Goal: Transaction & Acquisition: Purchase product/service

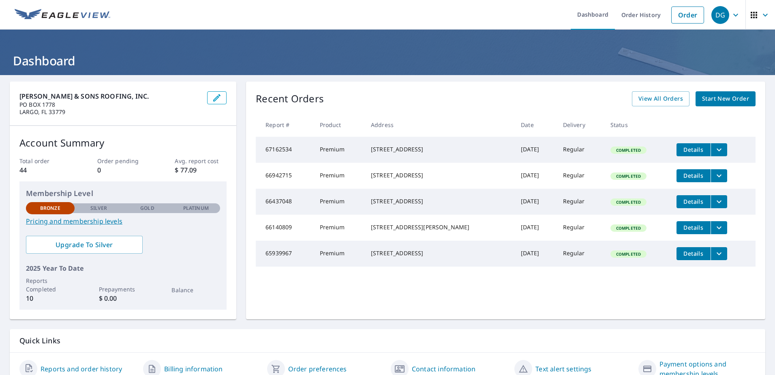
click at [717, 103] on span "Start New Order" at bounding box center [725, 99] width 47 height 10
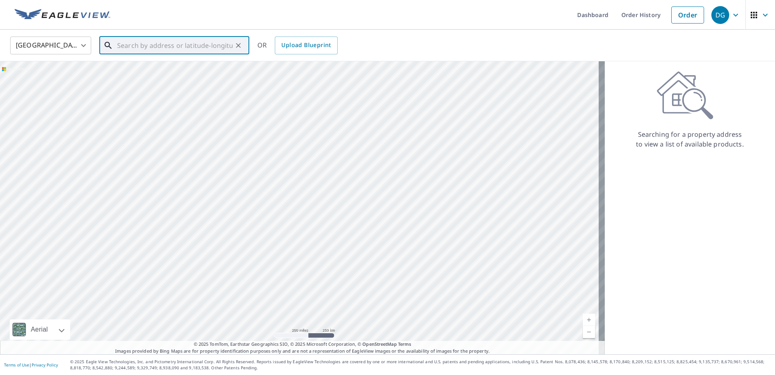
click at [134, 45] on input "text" at bounding box center [175, 45] width 116 height 23
click at [146, 63] on li "[STREET_ADDRESS]" at bounding box center [174, 73] width 150 height 28
type input "[STREET_ADDRESS]"
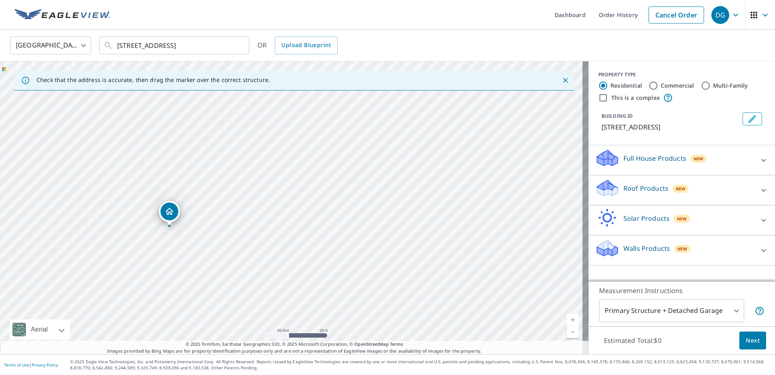
click at [699, 188] on div "Roof Products New" at bounding box center [674, 189] width 159 height 23
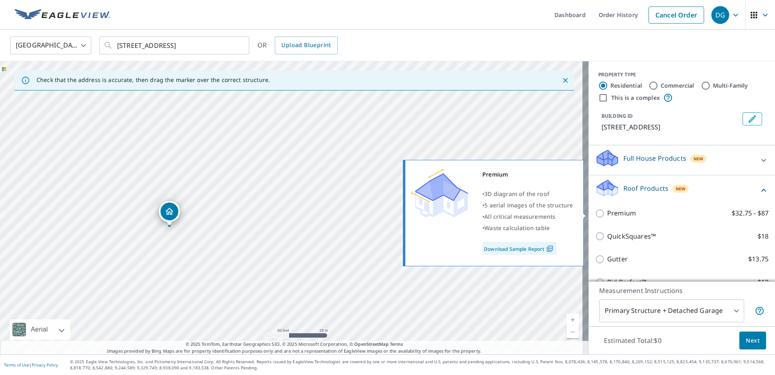
click at [595, 212] on input "Premium $32.75 - $87" at bounding box center [601, 213] width 12 height 10
checkbox input "true"
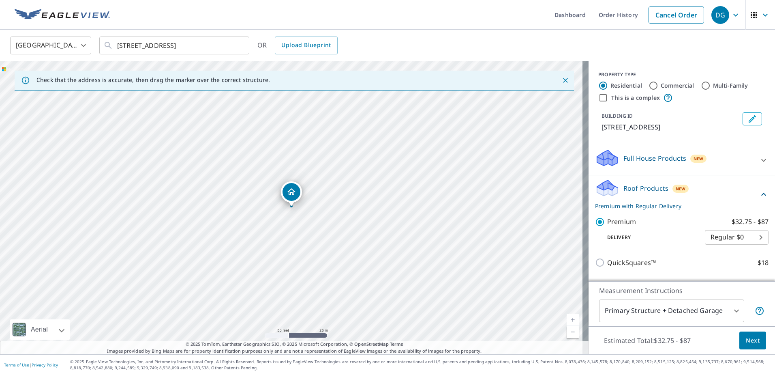
click at [750, 342] on span "Next" at bounding box center [753, 340] width 14 height 10
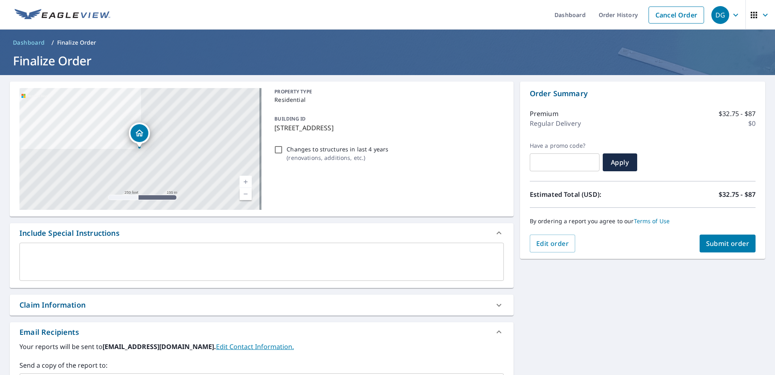
click at [727, 241] on span "Submit order" at bounding box center [727, 243] width 43 height 9
